Goal: Find specific page/section: Find specific page/section

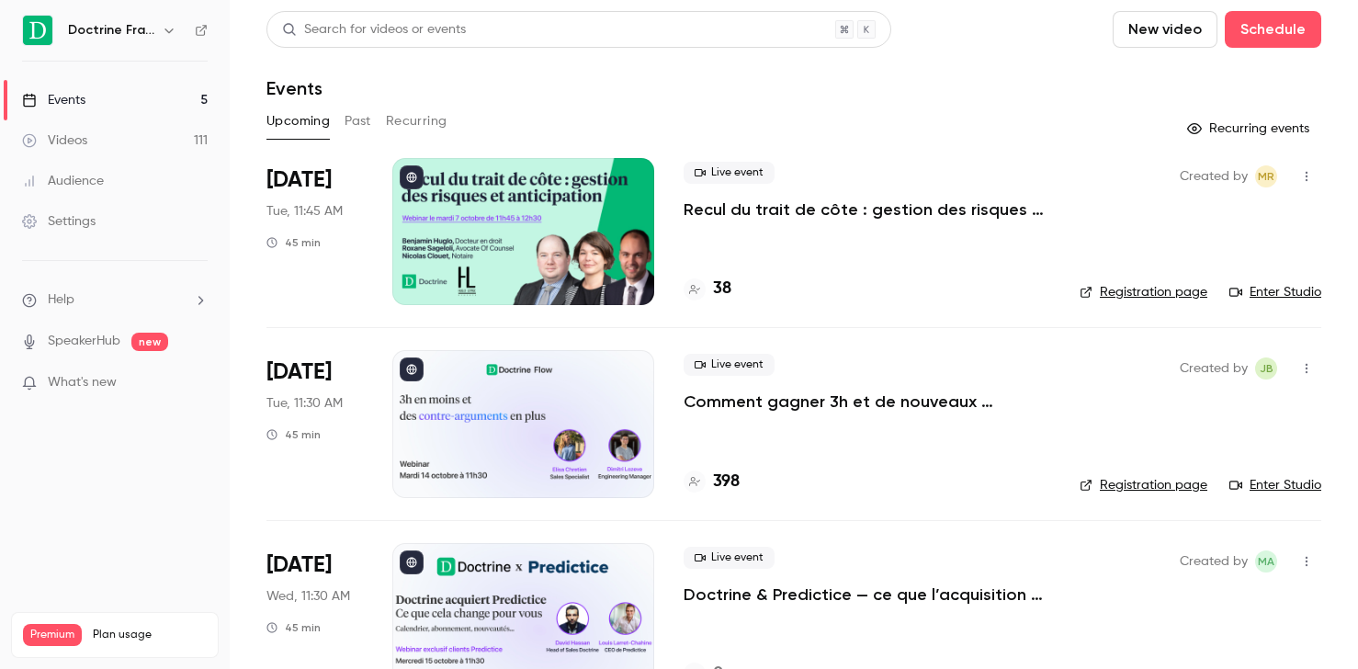
click at [719, 206] on p "Recul du trait de côte : gestion des risques et anticipation" at bounding box center [866, 209] width 367 height 22
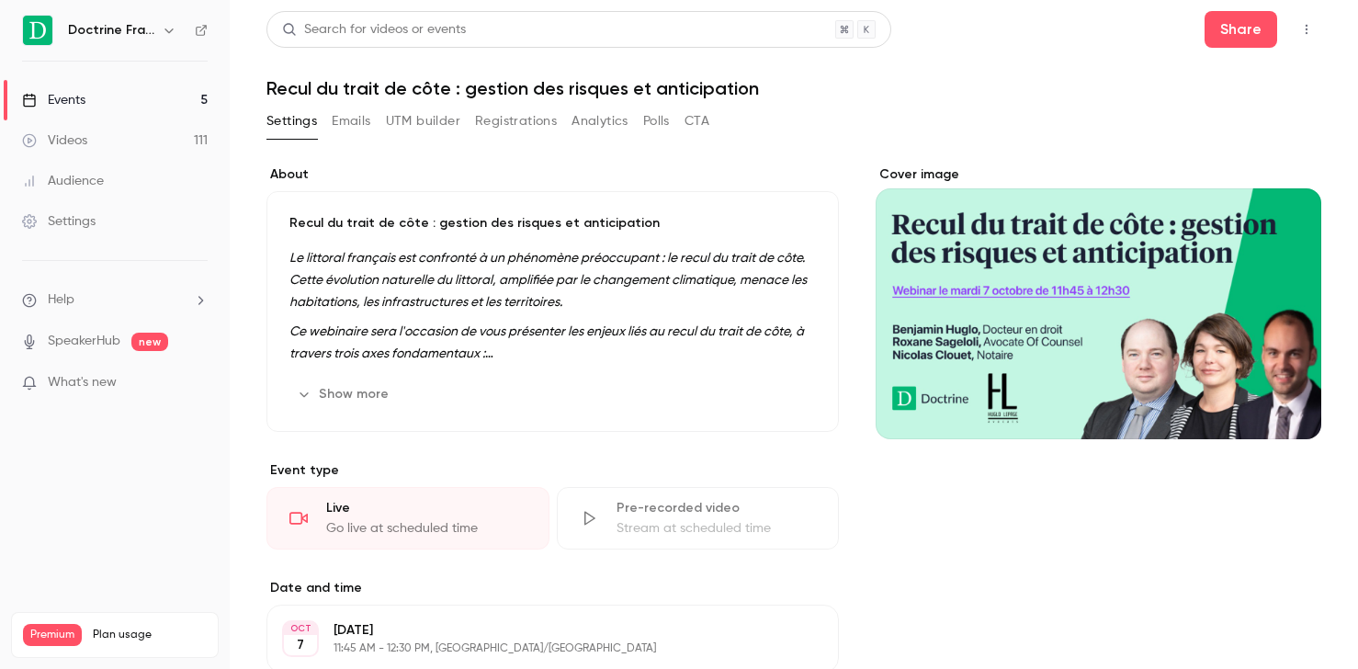
click at [168, 142] on link "Videos 111" at bounding box center [115, 140] width 230 height 40
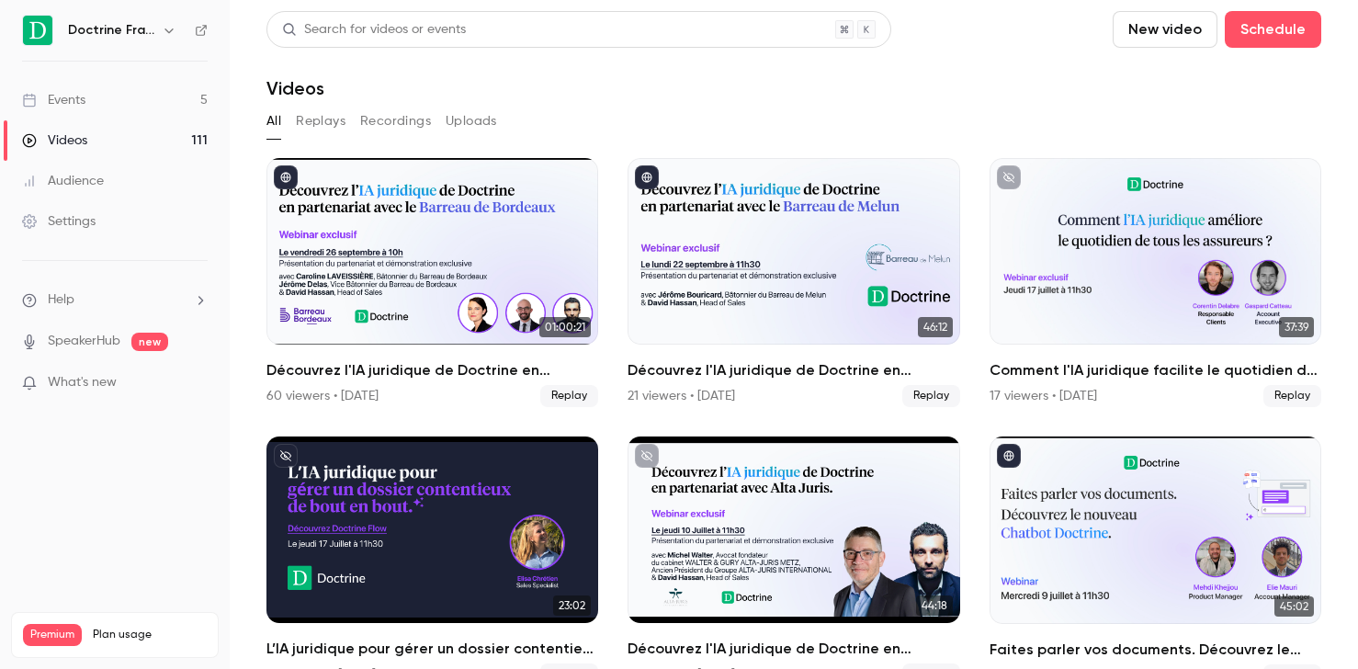
click at [81, 152] on link "Videos 111" at bounding box center [115, 140] width 230 height 40
